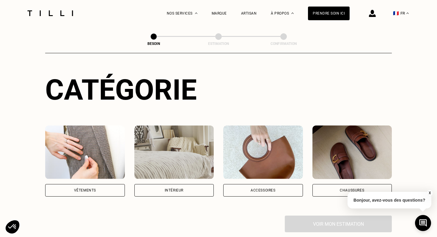
scroll to position [117, 0]
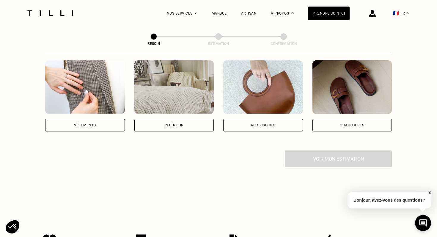
click at [106, 119] on div "Vêtements" at bounding box center [85, 125] width 80 height 12
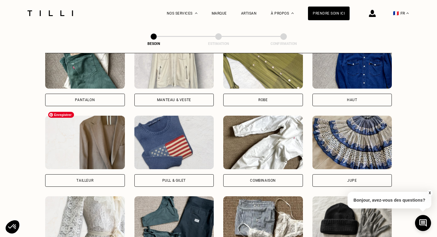
scroll to position [304, 0]
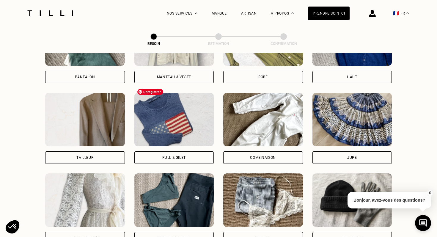
click at [164, 118] on img at bounding box center [174, 120] width 80 height 54
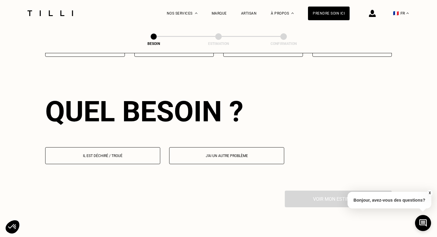
scroll to position [516, 0]
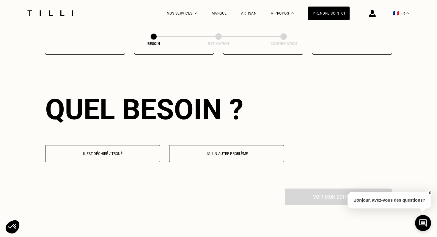
click at [172, 150] on button "J‘ai un autre problème" at bounding box center [226, 153] width 115 height 17
select select "FR"
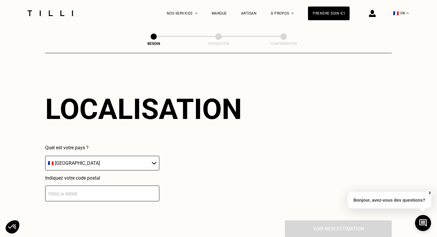
scroll to position [633, 0]
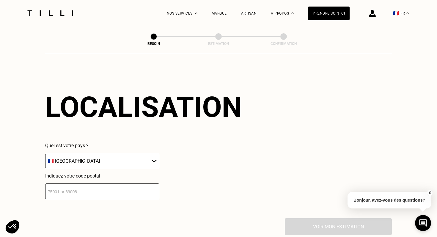
click at [145, 183] on input "number" at bounding box center [102, 191] width 114 height 16
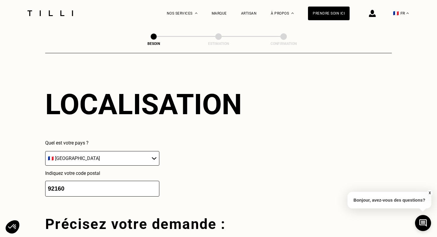
type input "92160"
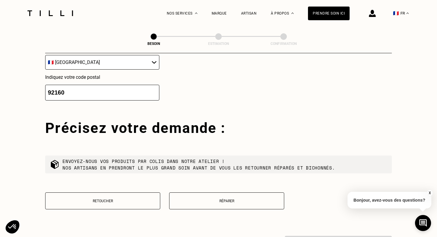
scroll to position [778, 0]
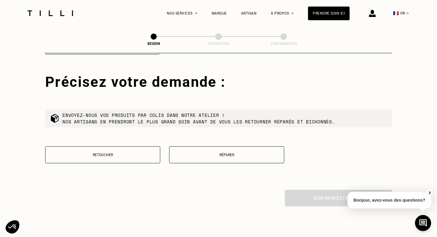
click at [128, 150] on button "Retoucher" at bounding box center [102, 154] width 115 height 17
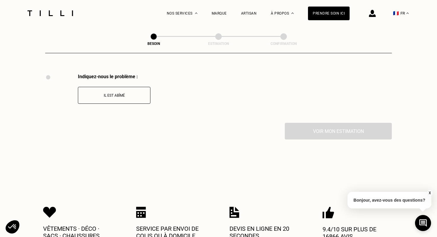
scroll to position [895, 0]
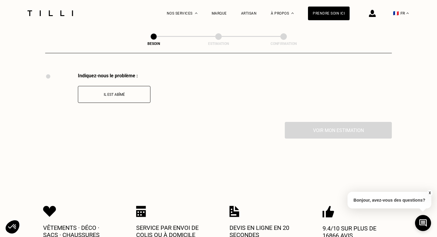
click at [129, 90] on button "Il est abîmé" at bounding box center [114, 94] width 73 height 17
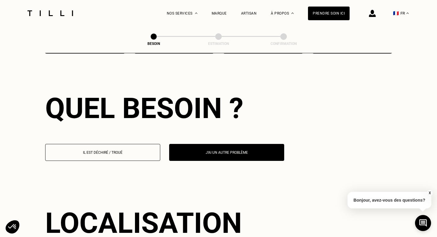
scroll to position [515, 0]
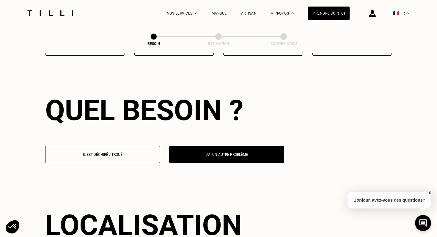
click at [119, 150] on button "Il est déchiré / troué" at bounding box center [102, 154] width 115 height 17
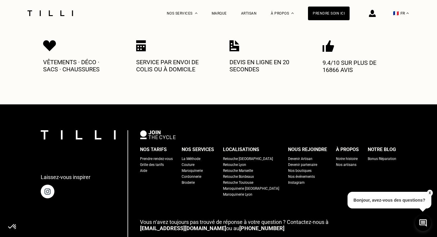
scroll to position [1060, 0]
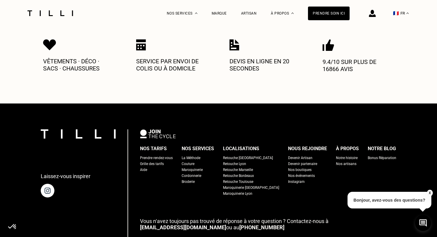
click at [158, 155] on div "Prendre rendez-vous" at bounding box center [156, 158] width 33 height 6
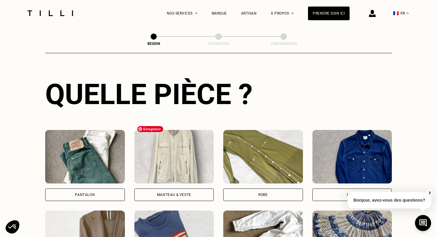
scroll to position [320, 0]
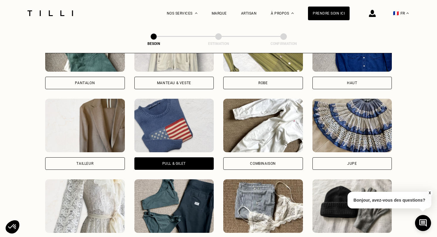
click at [198, 78] on div "Manteau & Veste" at bounding box center [174, 83] width 80 height 12
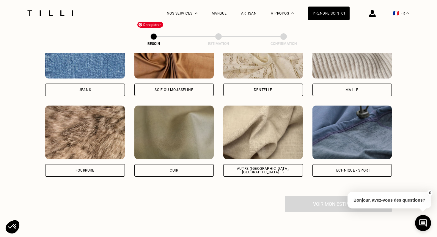
scroll to position [675, 0]
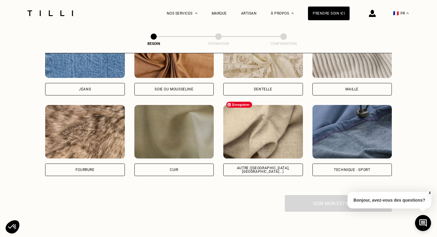
click at [287, 128] on img at bounding box center [263, 132] width 80 height 54
select select "FR"
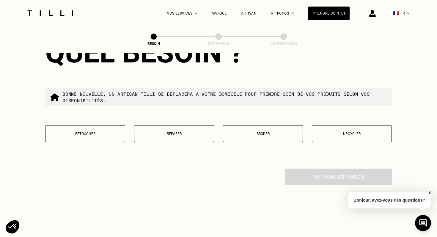
scroll to position [1003, 0]
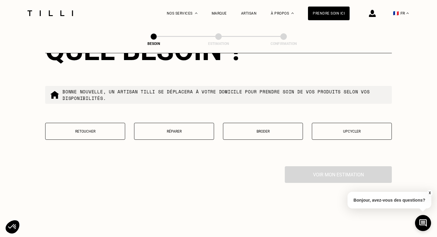
click at [117, 129] on p "Retoucher" at bounding box center [84, 131] width 73 height 4
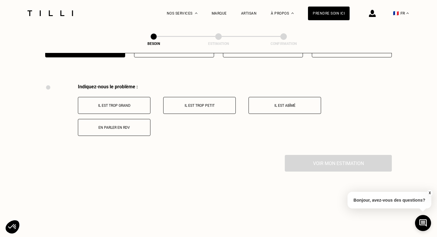
scroll to position [1096, 0]
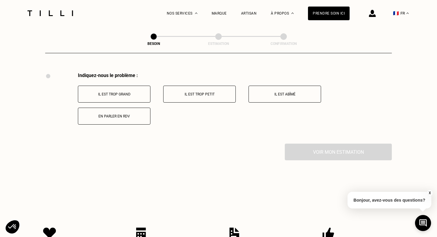
click at [130, 91] on button "Il est trop grand" at bounding box center [114, 94] width 73 height 17
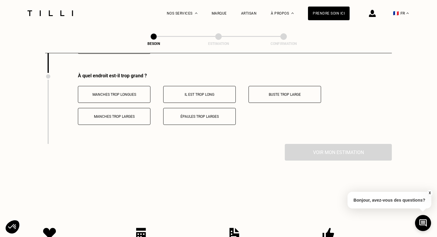
scroll to position [1167, 0]
click at [130, 91] on button "Manches trop longues" at bounding box center [114, 94] width 73 height 17
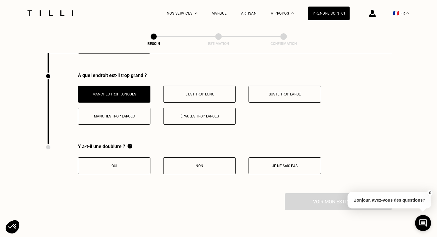
click at [179, 166] on button "Non" at bounding box center [199, 165] width 73 height 17
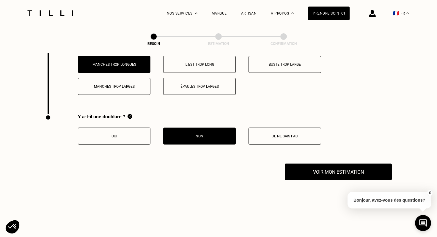
scroll to position [1201, 0]
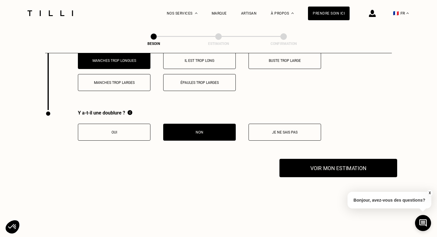
click at [302, 159] on button "Voir mon estimation" at bounding box center [338, 168] width 118 height 18
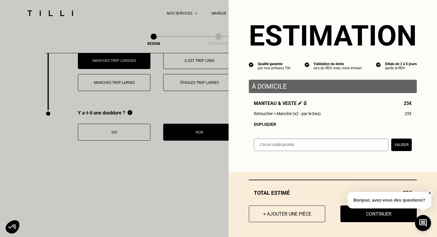
click at [307, 148] on input "text" at bounding box center [321, 145] width 134 height 12
click at [295, 158] on div "Estimation Qualité garantie par nos artisans Tilli Validation du devis lors du …" at bounding box center [333, 79] width 208 height 158
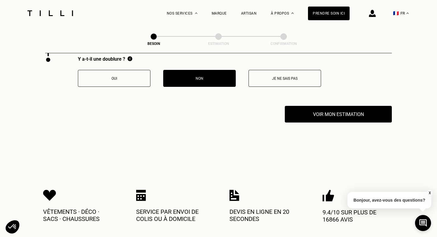
scroll to position [1459, 0]
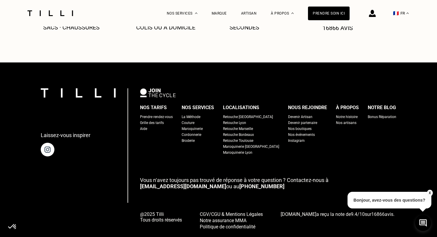
click at [218, 145] on div "Nos tarifs Prendre rendez-vous Grille des tarifs Aide Nos services La Méthode C…" at bounding box center [268, 129] width 256 height 52
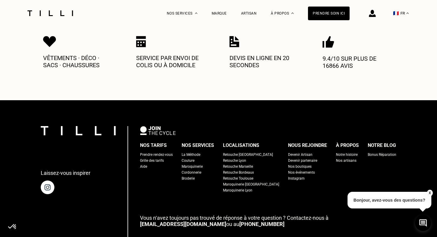
scroll to position [1355, 0]
